Goal: Leave review/rating: Share an evaluation or opinion about a product, service, or content

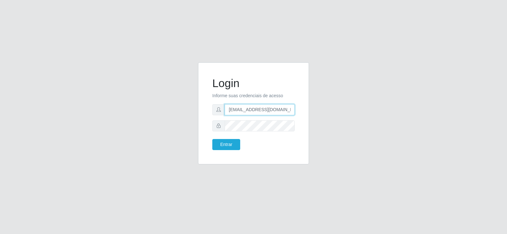
click at [290, 114] on input "[EMAIL_ADDRESS][DOMAIN_NAME]" at bounding box center [260, 109] width 70 height 11
click at [289, 109] on input "[EMAIL_ADDRESS]om" at bounding box center [260, 109] width 70 height 11
click at [240, 112] on input "m" at bounding box center [260, 109] width 70 height 11
type input "mary@Suptadeu"
click at [226, 141] on button "Entrar" at bounding box center [226, 144] width 28 height 11
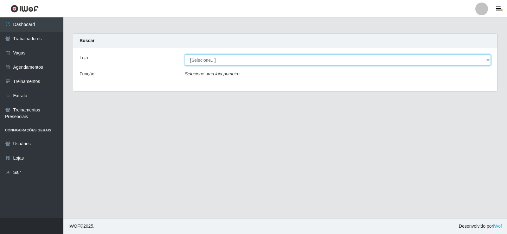
click at [486, 60] on select "[Selecione...] Supermercado Tadeu - [GEOGRAPHIC_DATA]" at bounding box center [338, 59] width 306 height 11
select select "195"
click at [185, 54] on select "[Selecione...] Supermercado Tadeu - [GEOGRAPHIC_DATA]" at bounding box center [338, 59] width 306 height 11
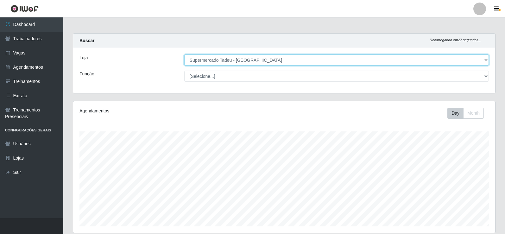
scroll to position [102, 0]
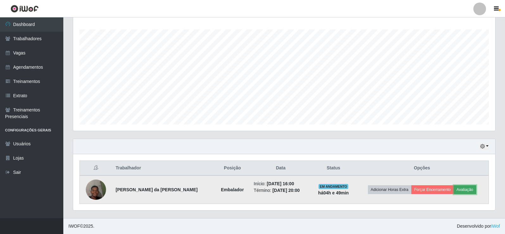
click at [460, 188] on button "Avaliação" at bounding box center [465, 189] width 22 height 9
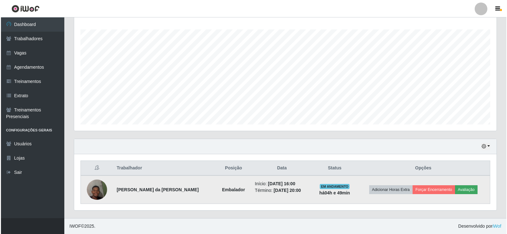
scroll to position [131, 419]
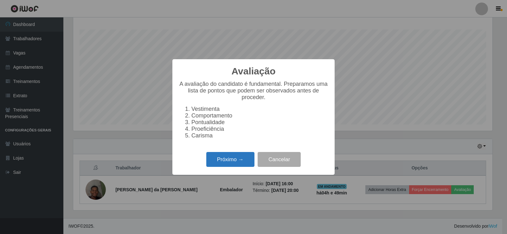
click at [228, 161] on button "Próximo →" at bounding box center [230, 159] width 48 height 15
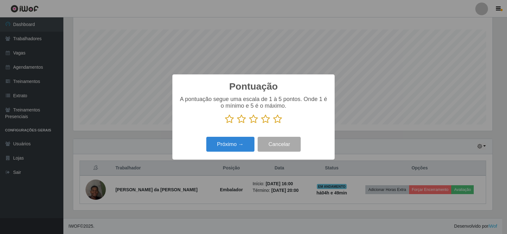
click at [277, 121] on icon at bounding box center [277, 118] width 9 height 9
click at [273, 124] on input "radio" at bounding box center [273, 124] width 0 height 0
click at [241, 147] on button "Próximo →" at bounding box center [230, 144] width 48 height 15
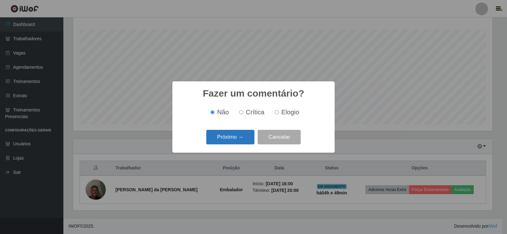
click at [232, 135] on button "Próximo →" at bounding box center [230, 137] width 48 height 15
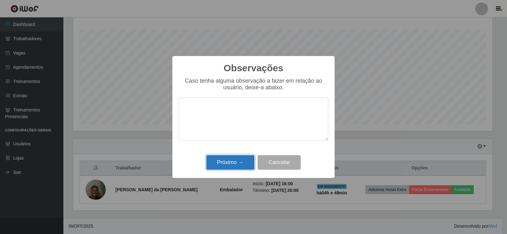
drag, startPoint x: 216, startPoint y: 160, endPoint x: 219, endPoint y: 167, distance: 7.7
click at [219, 167] on button "Próximo →" at bounding box center [230, 162] width 48 height 15
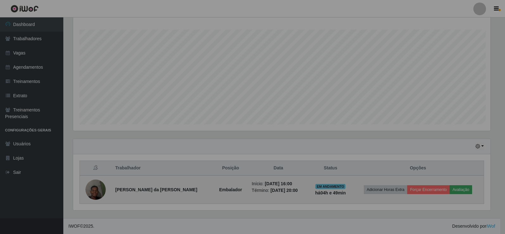
scroll to position [131, 422]
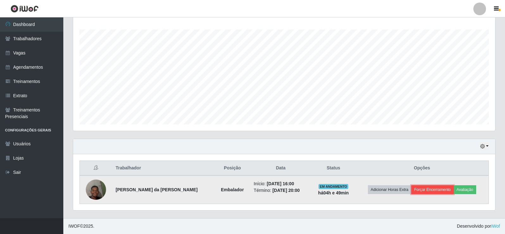
click at [444, 189] on button "Forçar Encerramento" at bounding box center [432, 189] width 42 height 9
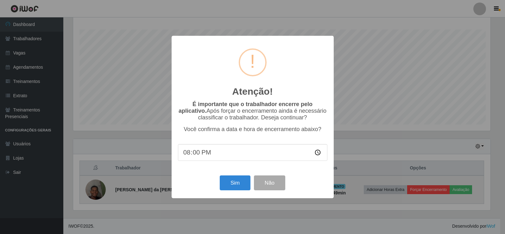
scroll to position [131, 419]
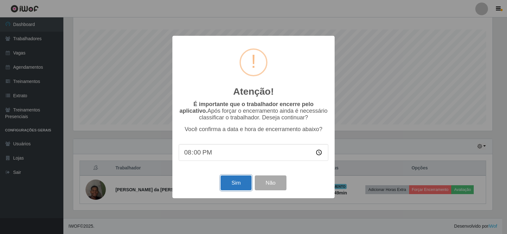
click at [237, 186] on button "Sim" at bounding box center [235, 182] width 31 height 15
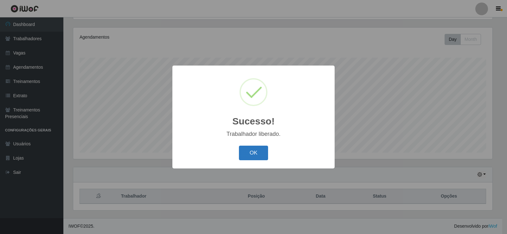
click at [254, 159] on button "OK" at bounding box center [253, 153] width 29 height 15
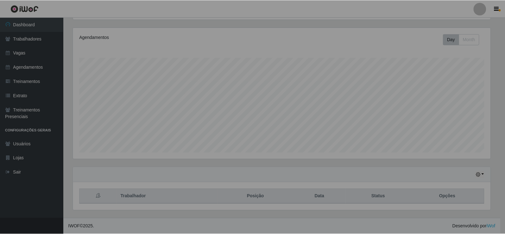
scroll to position [131, 422]
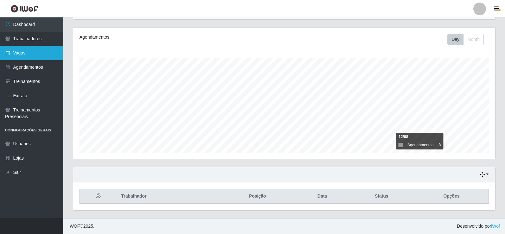
click at [23, 51] on link "Vagas" at bounding box center [31, 53] width 63 height 14
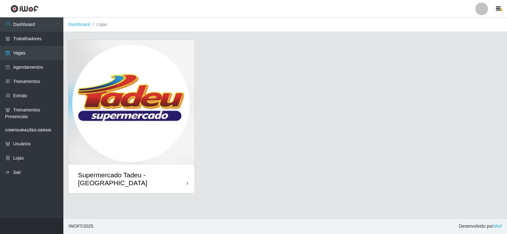
click at [150, 166] on div "Supermercado Tadeu - [GEOGRAPHIC_DATA]" at bounding box center [131, 179] width 126 height 28
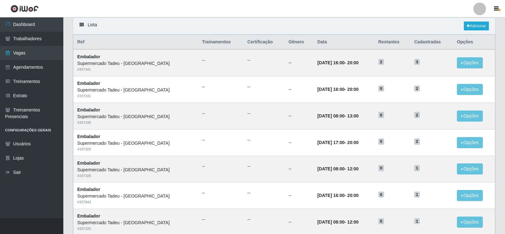
scroll to position [28, 0]
